Goal: Task Accomplishment & Management: Complete application form

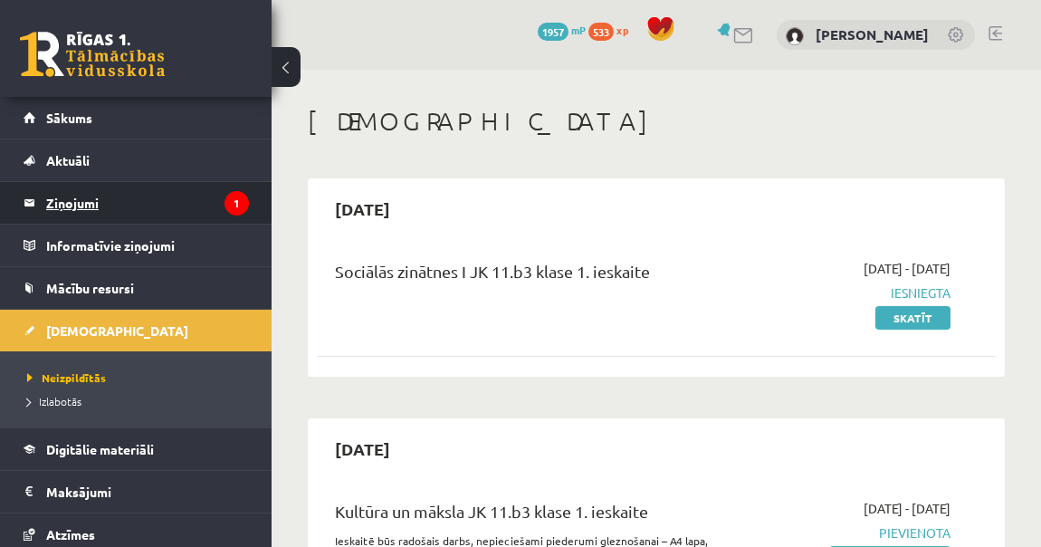
click at [224, 216] on legend "Ziņojumi 1" at bounding box center [147, 203] width 203 height 42
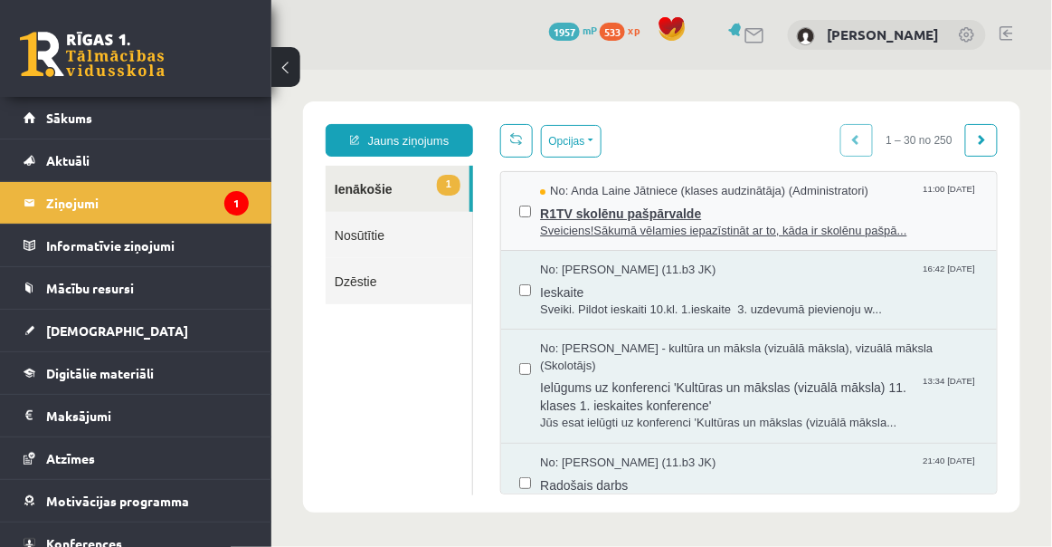
click at [575, 205] on span "R1TV skolēnu pašpārvalde" at bounding box center [758, 210] width 439 height 23
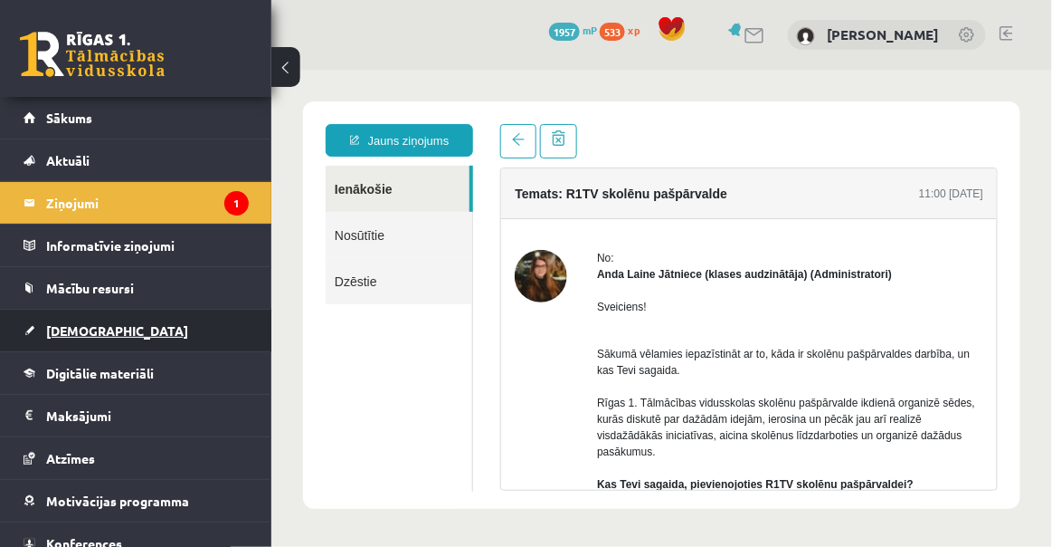
click at [146, 346] on link "[DEMOGRAPHIC_DATA]" at bounding box center [136, 330] width 225 height 42
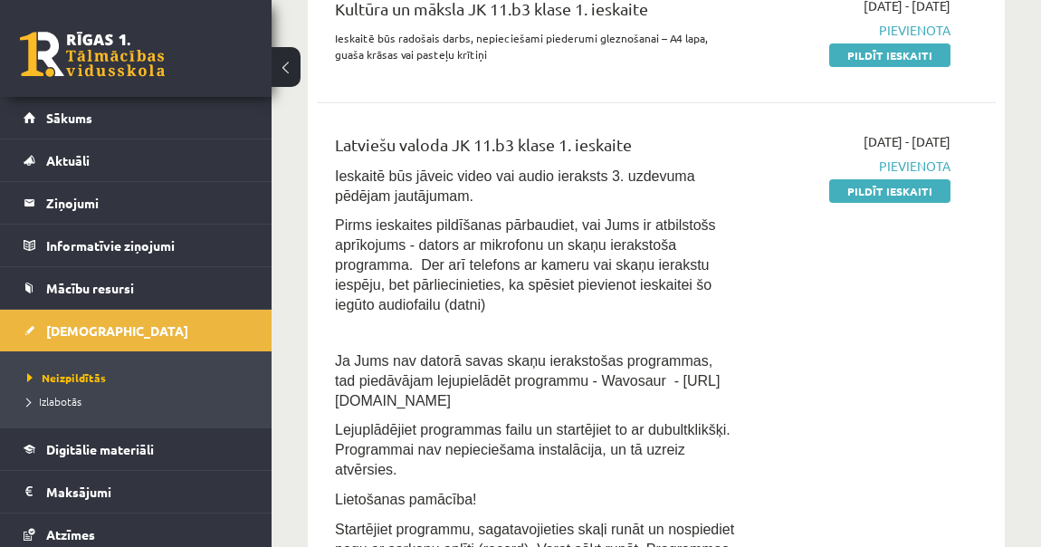
scroll to position [522, 0]
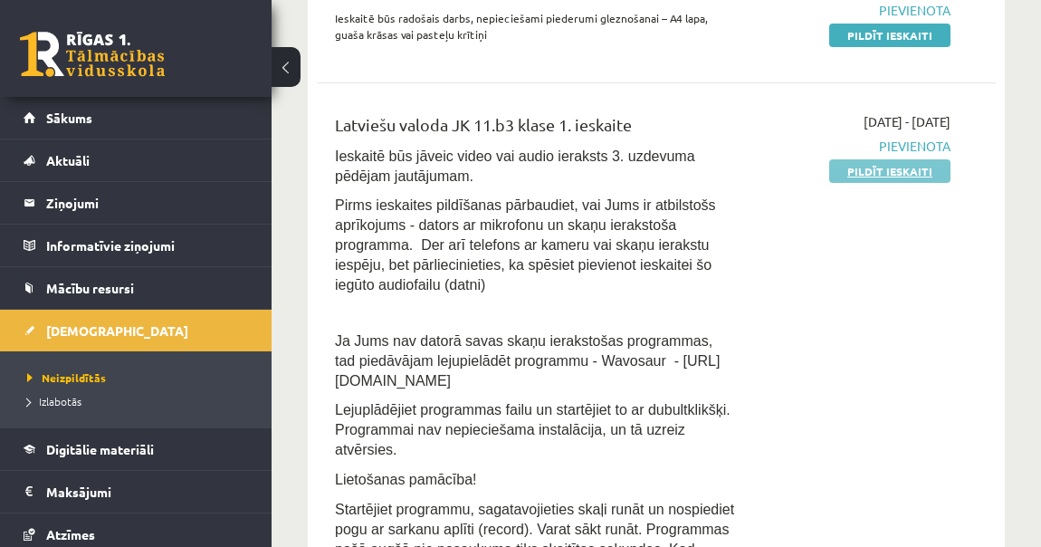
click at [922, 175] on link "Pildīt ieskaiti" at bounding box center [889, 171] width 121 height 24
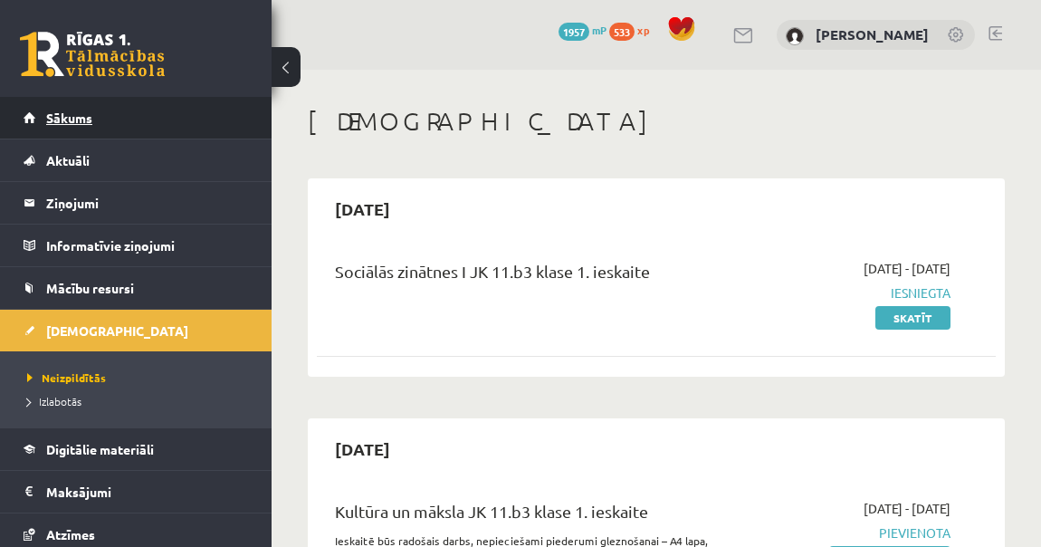
click at [148, 111] on link "Sākums" at bounding box center [136, 118] width 225 height 42
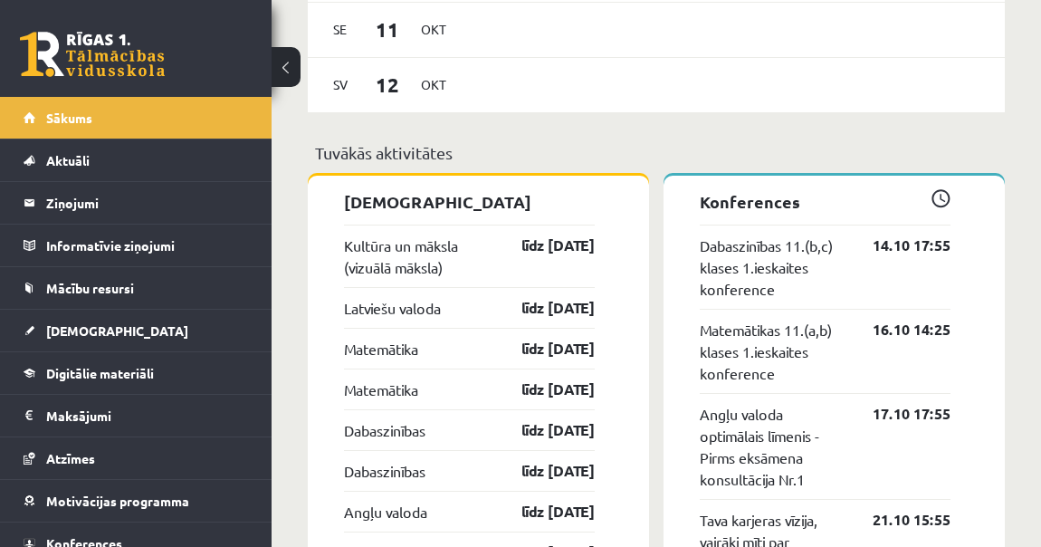
scroll to position [1612, 0]
